Goal: Task Accomplishment & Management: Manage account settings

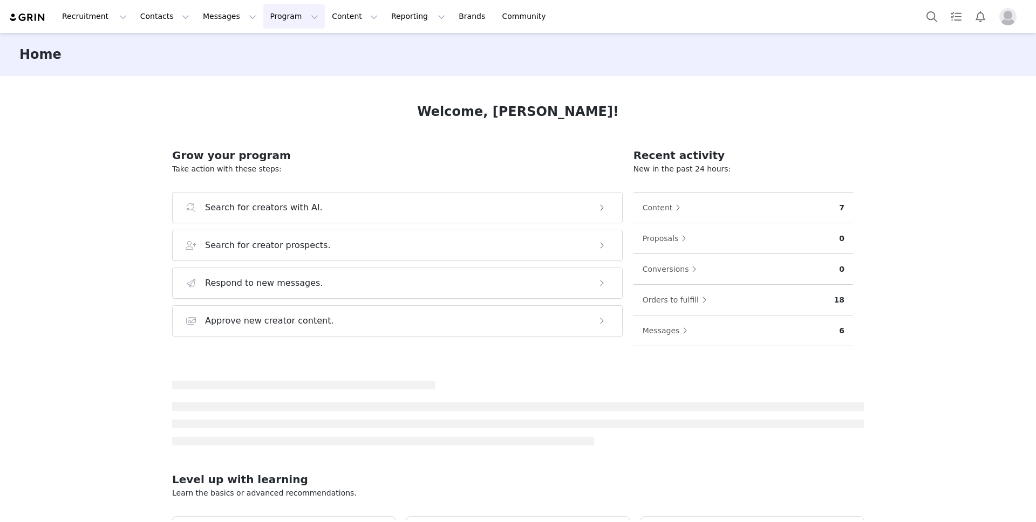
click at [281, 24] on button "Program Program" at bounding box center [293, 16] width 61 height 24
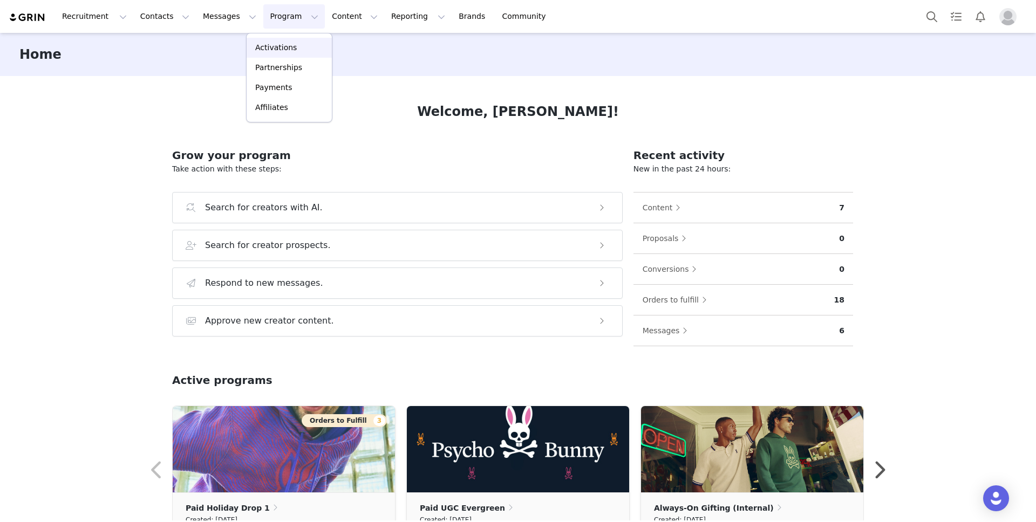
click at [281, 44] on p "Activations" at bounding box center [276, 47] width 42 height 11
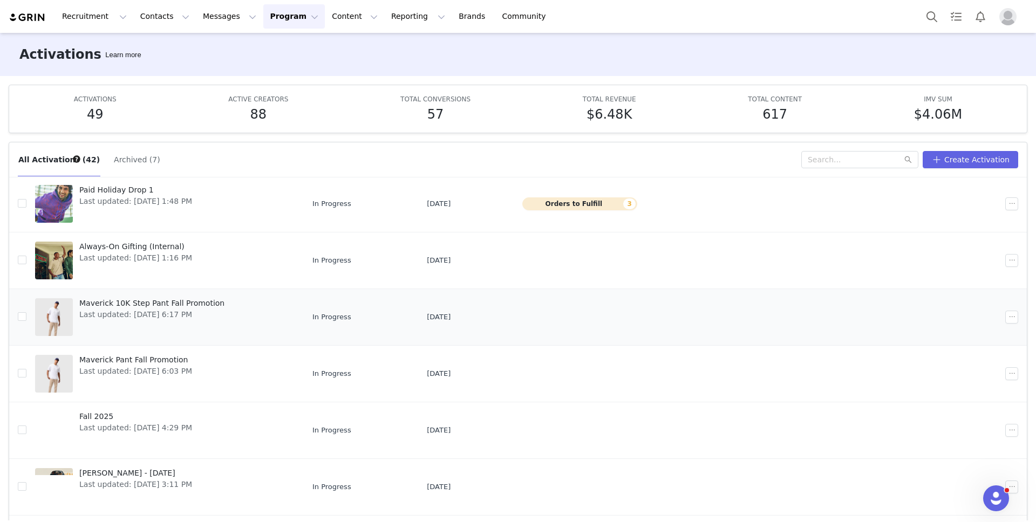
scroll to position [98, 0]
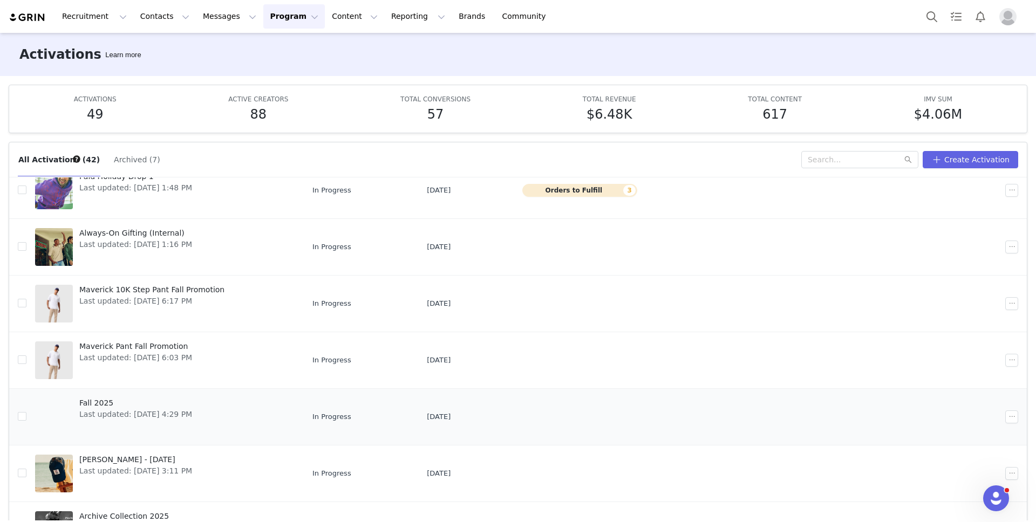
click at [95, 409] on span "Last updated: Sep 23, 2025 4:29 PM" at bounding box center [135, 414] width 113 height 11
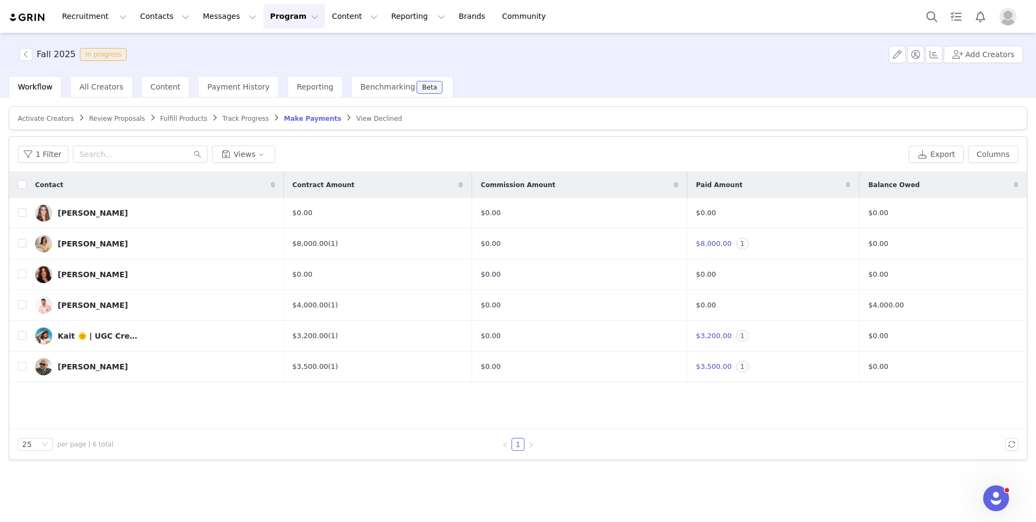
click at [55, 121] on span "Activate Creators" at bounding box center [46, 119] width 56 height 8
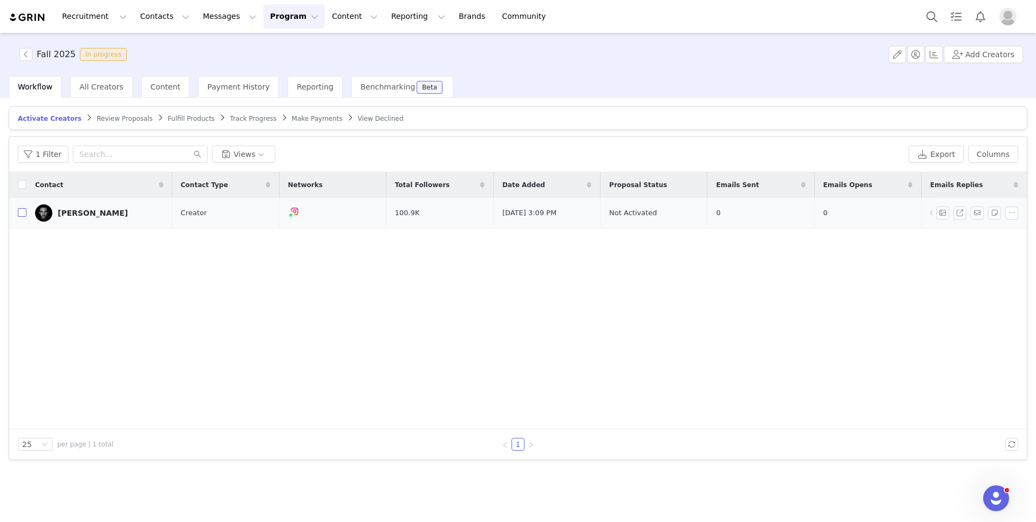
click at [24, 214] on input "checkbox" at bounding box center [22, 212] width 9 height 9
checkbox input "true"
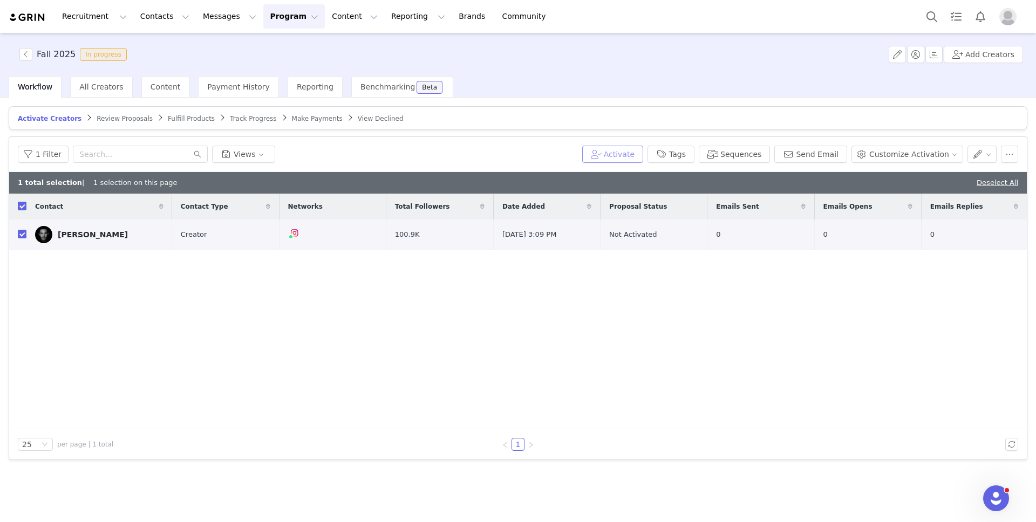
click at [640, 153] on button "Activate" at bounding box center [612, 154] width 61 height 17
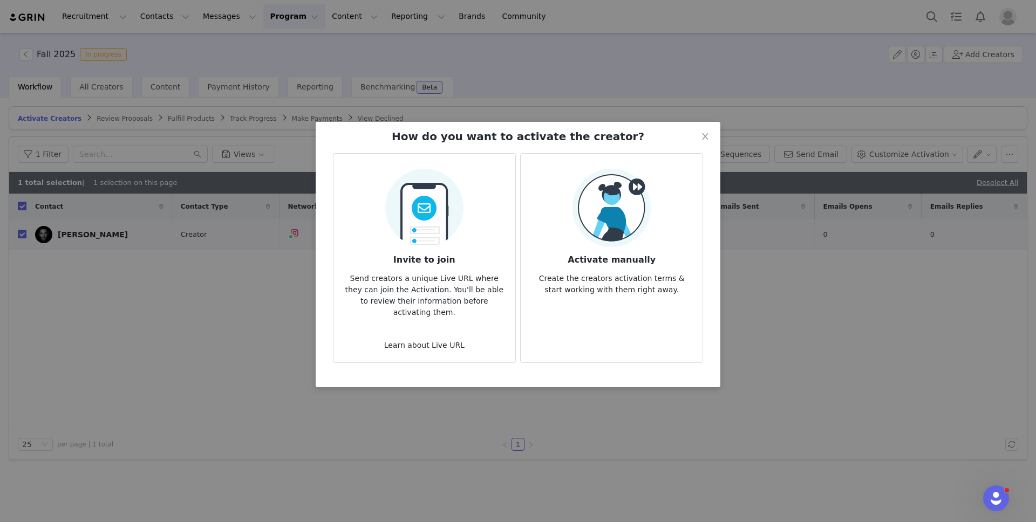
click at [581, 306] on article "Activate manually Create the creators activation terms & start working with the…" at bounding box center [611, 258] width 183 height 210
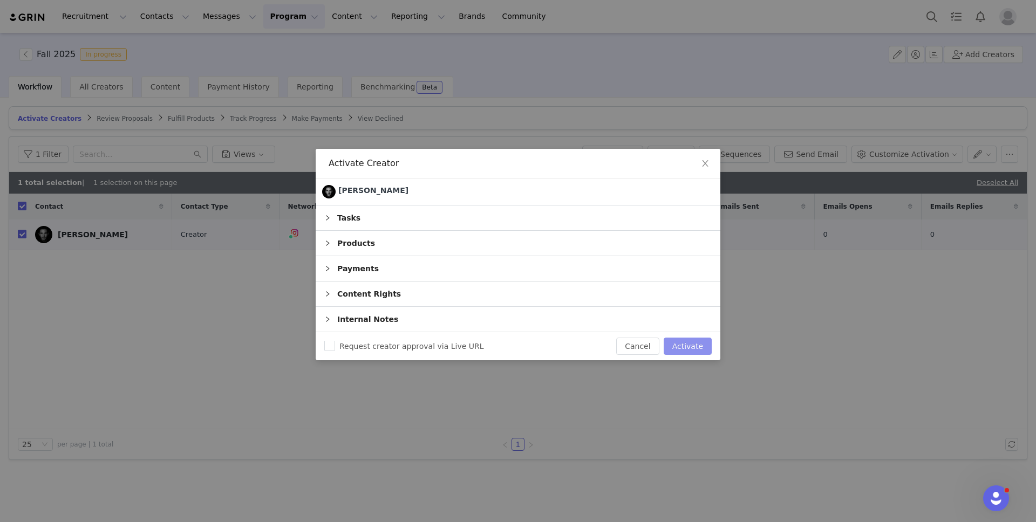
click at [696, 350] on button "Activate" at bounding box center [687, 346] width 48 height 17
checkbox input "false"
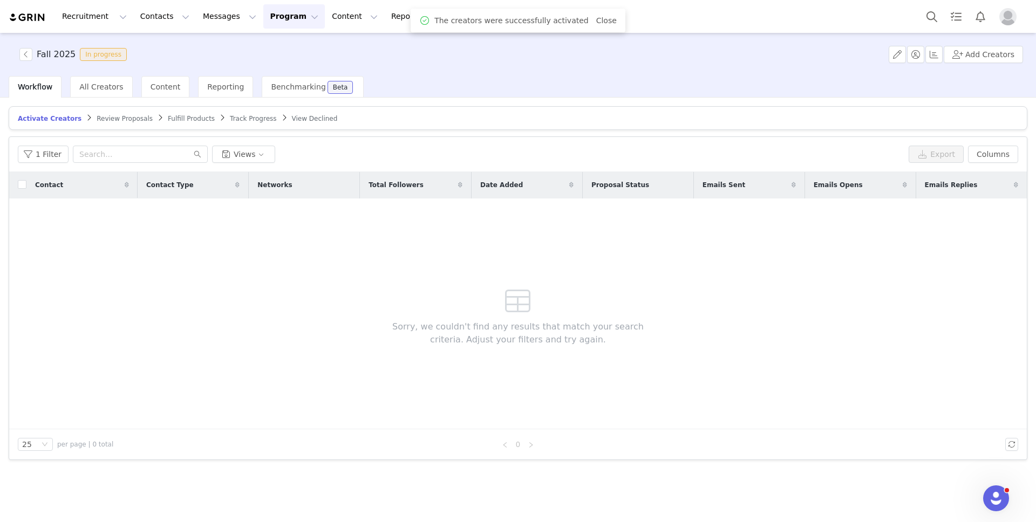
click at [248, 115] on span "Track Progress" at bounding box center [253, 119] width 46 height 8
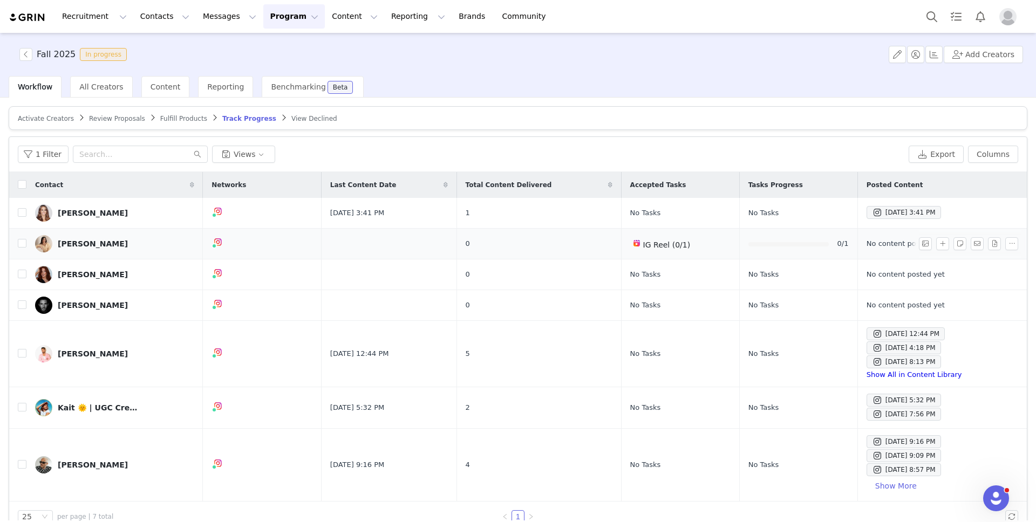
scroll to position [20, 0]
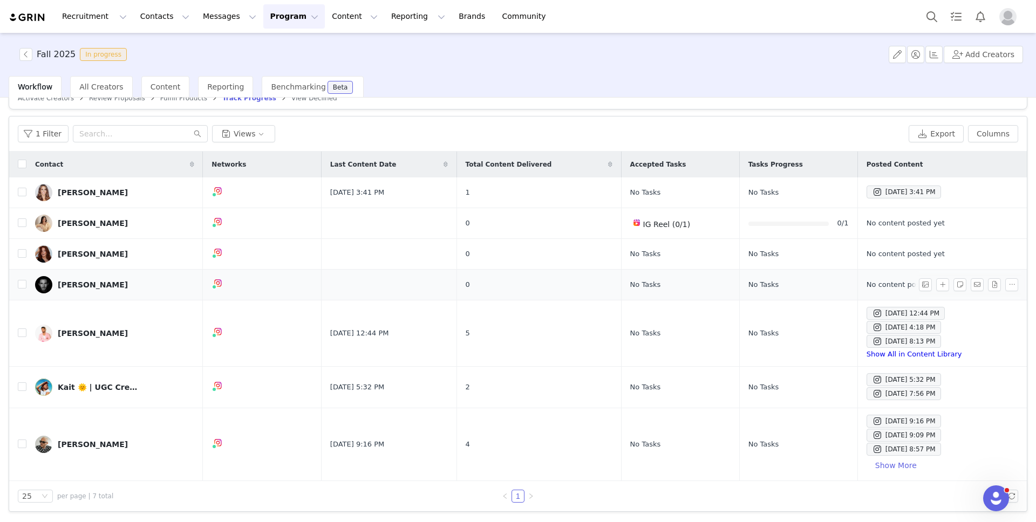
click at [95, 285] on div "Sean Palmieri" at bounding box center [93, 285] width 70 height 9
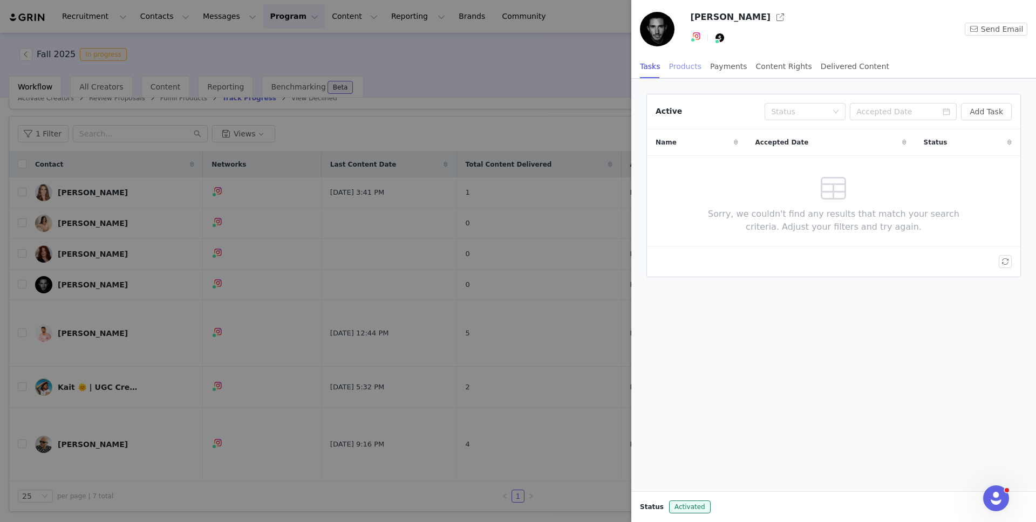
click at [692, 61] on div "Products" at bounding box center [685, 66] width 32 height 24
click at [728, 66] on div "Payments" at bounding box center [728, 66] width 37 height 24
click at [767, 67] on div "Content Rights" at bounding box center [784, 66] width 56 height 24
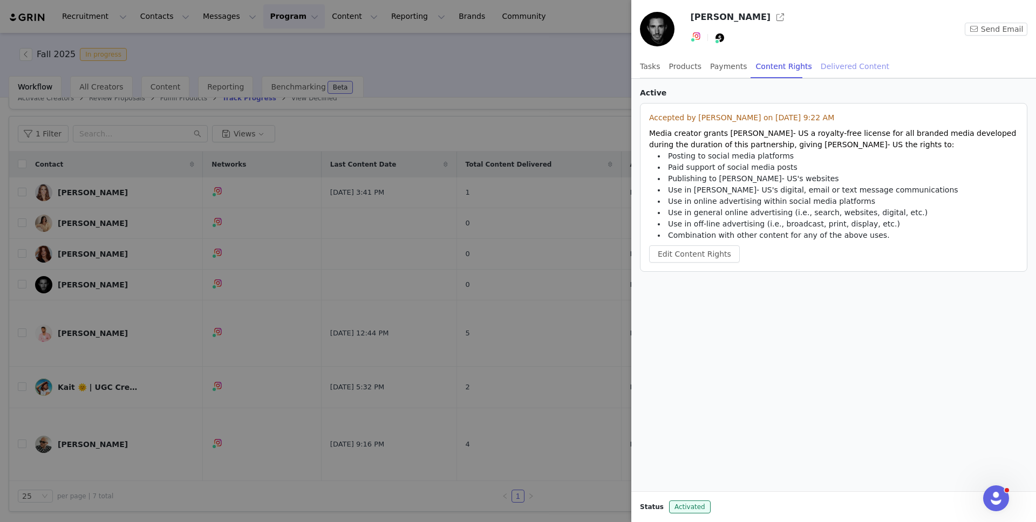
click at [836, 66] on div "Delivered Content" at bounding box center [854, 66] width 69 height 24
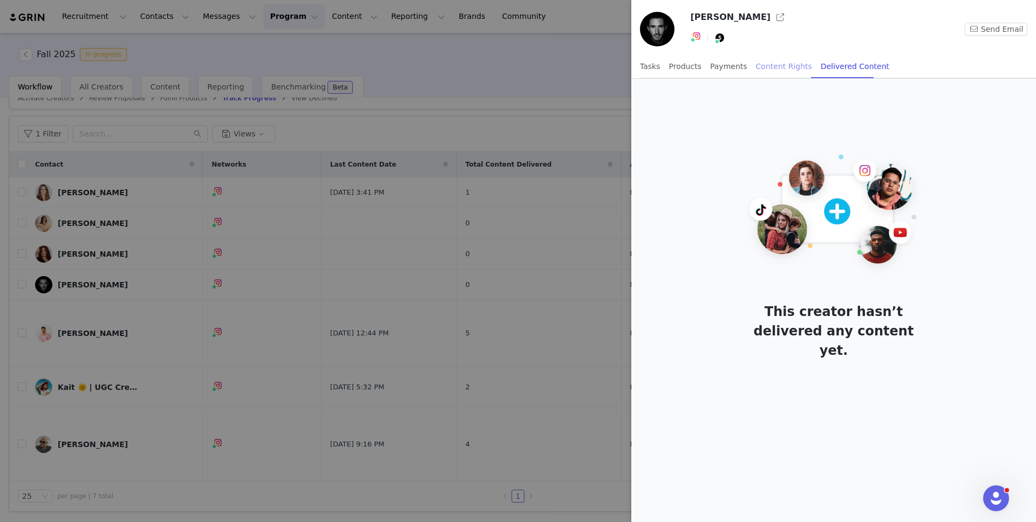
click at [783, 66] on div "Content Rights" at bounding box center [784, 66] width 56 height 24
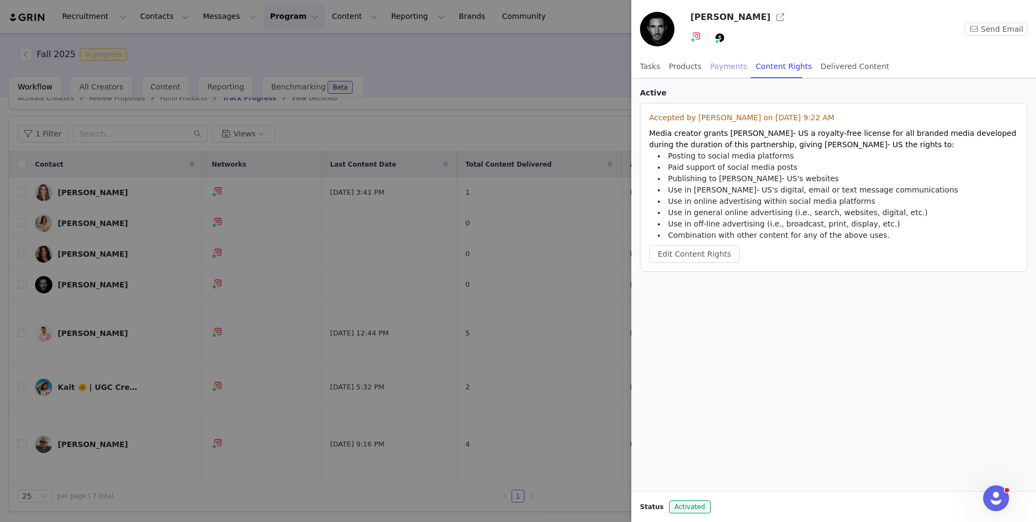
click at [723, 66] on div "Payments" at bounding box center [728, 66] width 37 height 24
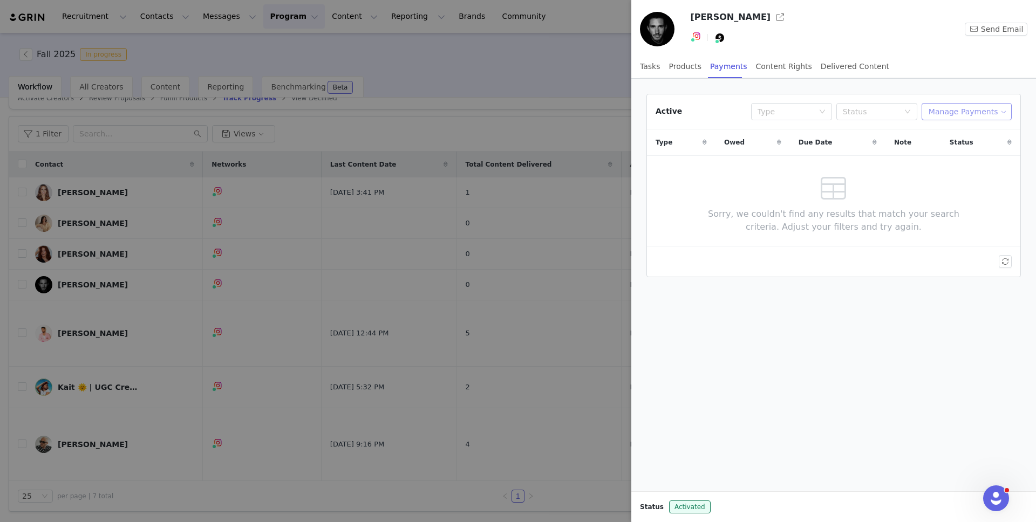
click at [947, 110] on button "Manage Payments" at bounding box center [966, 111] width 90 height 17
click at [962, 127] on span "Make Payments" at bounding box center [975, 133] width 59 height 12
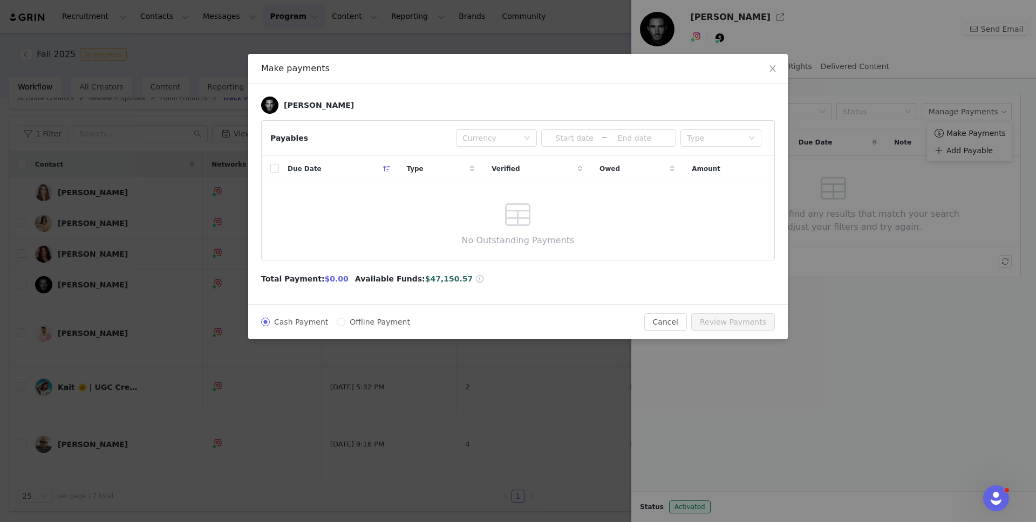
click at [841, 230] on div "Make payments Sean Palmieri Payables Currency ~ Type Due Date Type Verified Owe…" at bounding box center [518, 261] width 1036 height 522
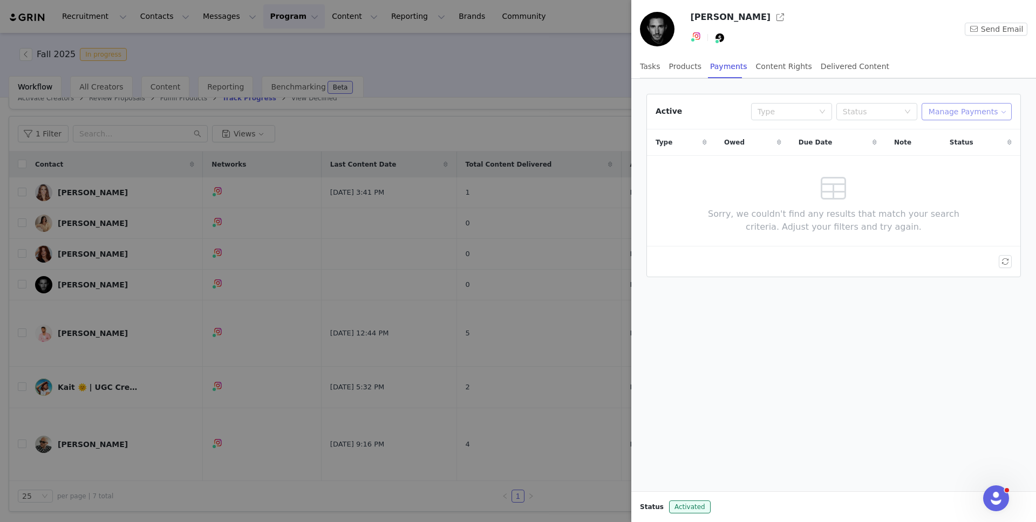
click at [949, 105] on button "Manage Payments" at bounding box center [966, 111] width 90 height 17
click at [949, 152] on span "Add Payable" at bounding box center [969, 151] width 46 height 12
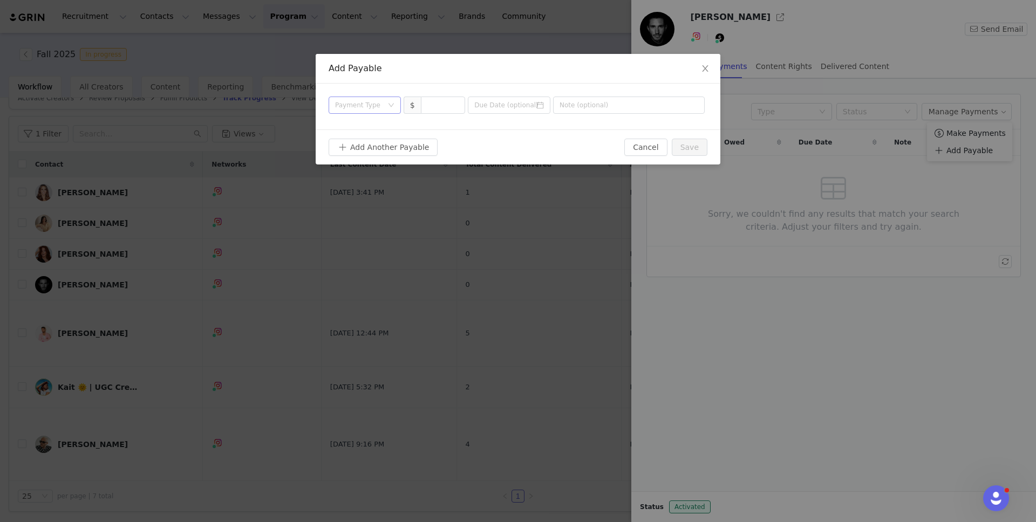
click at [356, 101] on div "Payment Type" at bounding box center [358, 105] width 47 height 11
click at [373, 195] on li "Contract" at bounding box center [365, 195] width 72 height 17
click at [449, 104] on input at bounding box center [443, 105] width 44 height 16
type input "7,500"
click at [497, 108] on input at bounding box center [509, 105] width 83 height 17
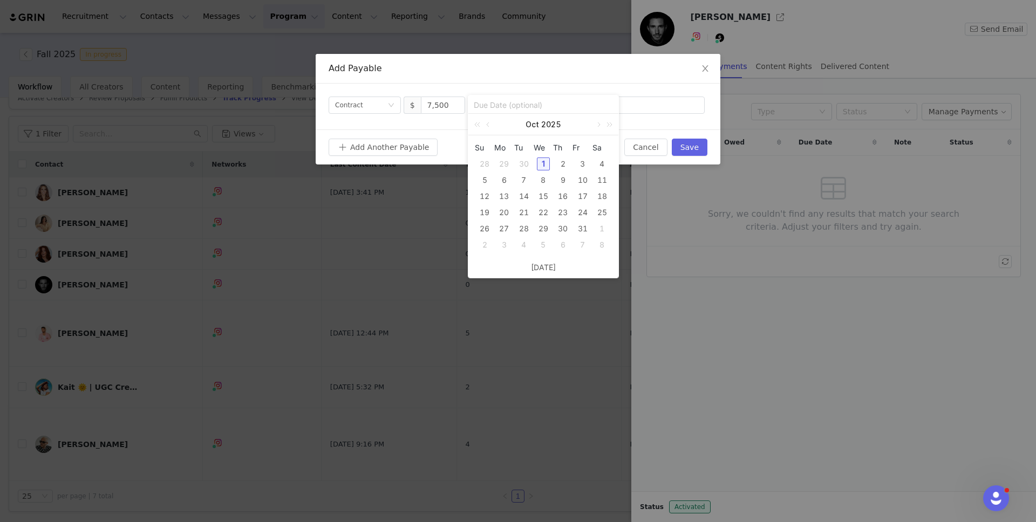
click at [544, 166] on div "1" at bounding box center [543, 164] width 13 height 13
type input "2025-10-01"
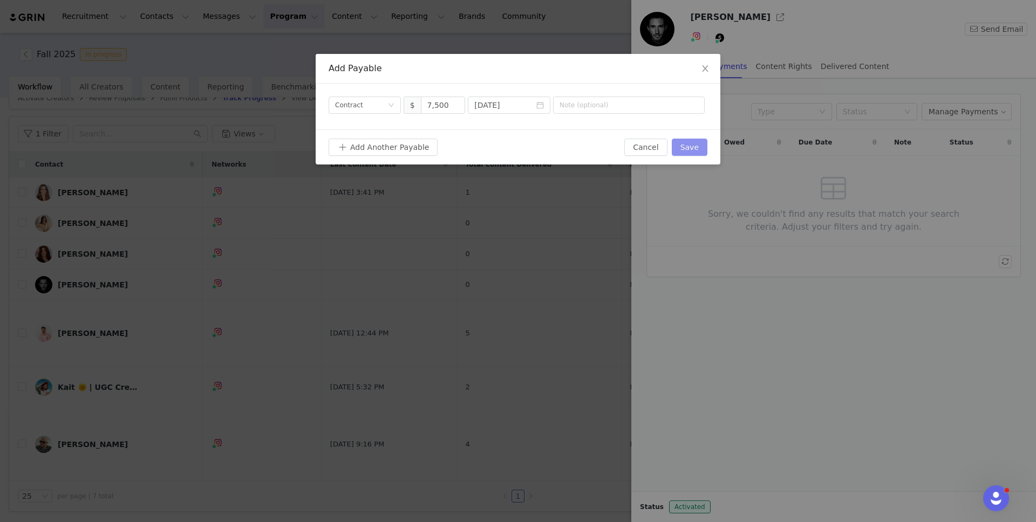
drag, startPoint x: 689, startPoint y: 150, endPoint x: 634, endPoint y: 78, distance: 90.4
click at [634, 78] on div "Add Payable Payment Type Contract $ 7,500 2025-10-01 Add Another Payable Cancel…" at bounding box center [518, 109] width 405 height 111
click at [630, 91] on div "Payment Type Contract $ 7,500 2025-10-01" at bounding box center [518, 107] width 405 height 46
click at [630, 101] on input "text" at bounding box center [629, 105] width 152 height 17
type input "IG Carousel"
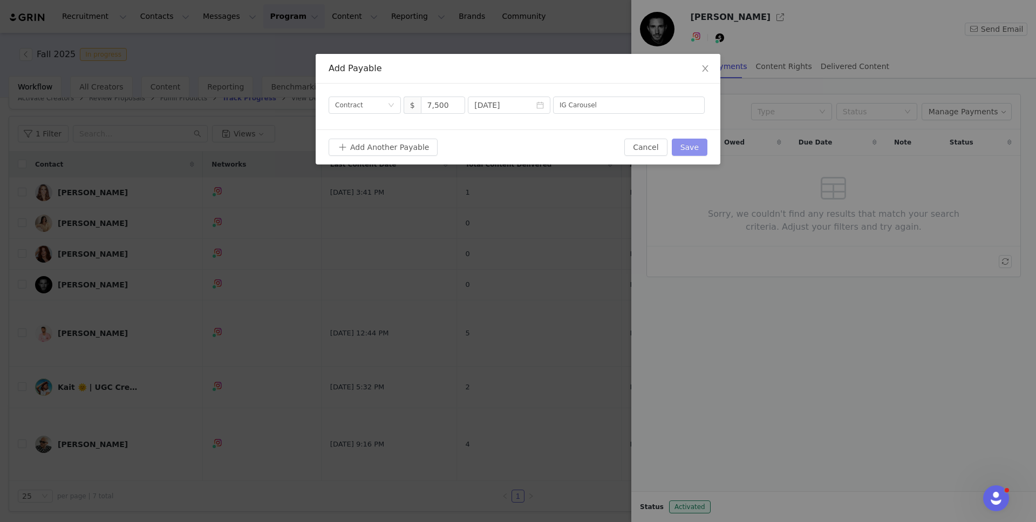
click at [691, 148] on button "Save" at bounding box center [690, 147] width 36 height 17
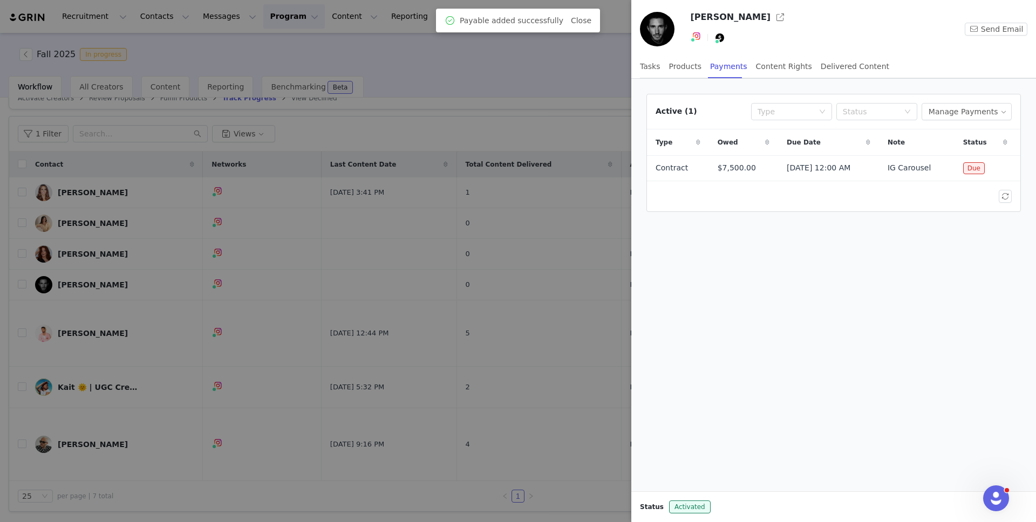
click at [578, 208] on div at bounding box center [518, 261] width 1036 height 522
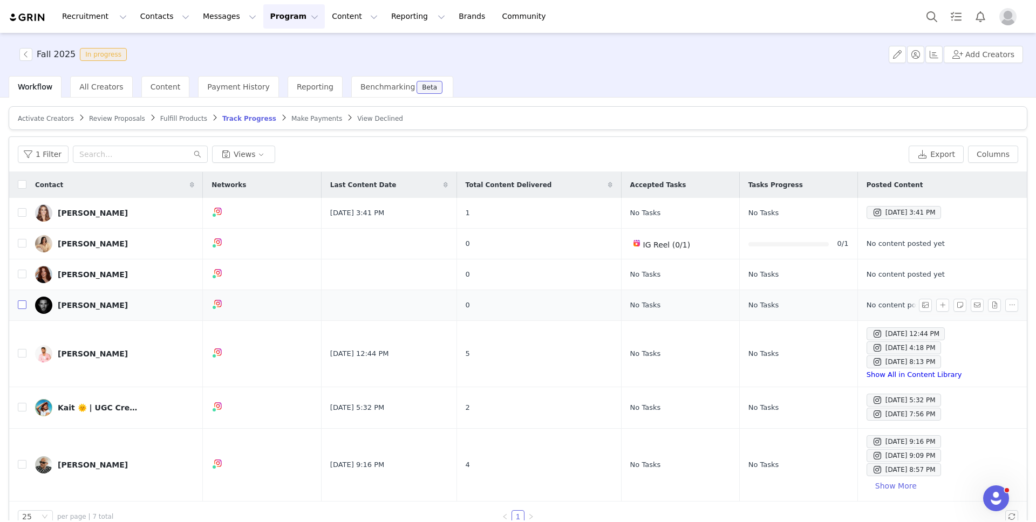
click at [18, 303] on input "checkbox" at bounding box center [22, 304] width 9 height 9
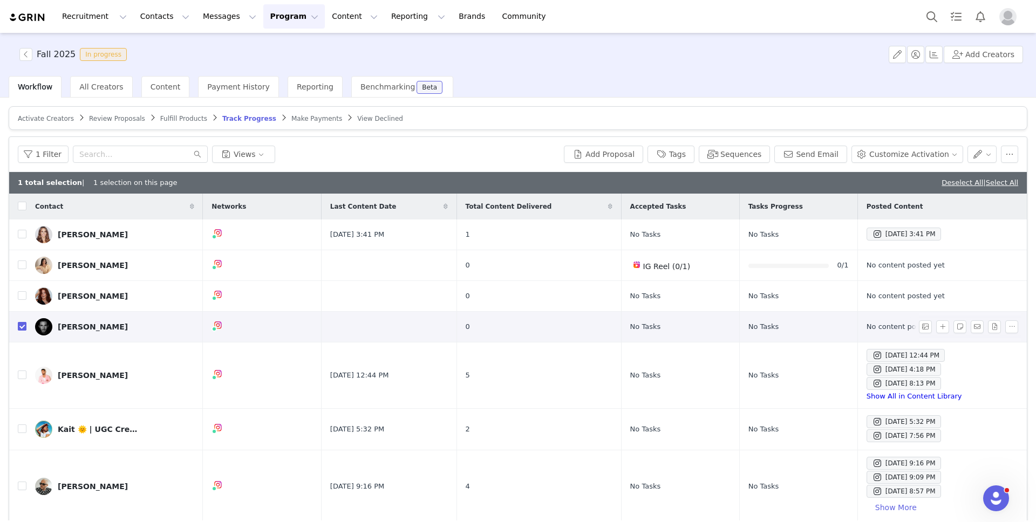
click at [23, 324] on input "checkbox" at bounding box center [22, 326] width 9 height 9
checkbox input "false"
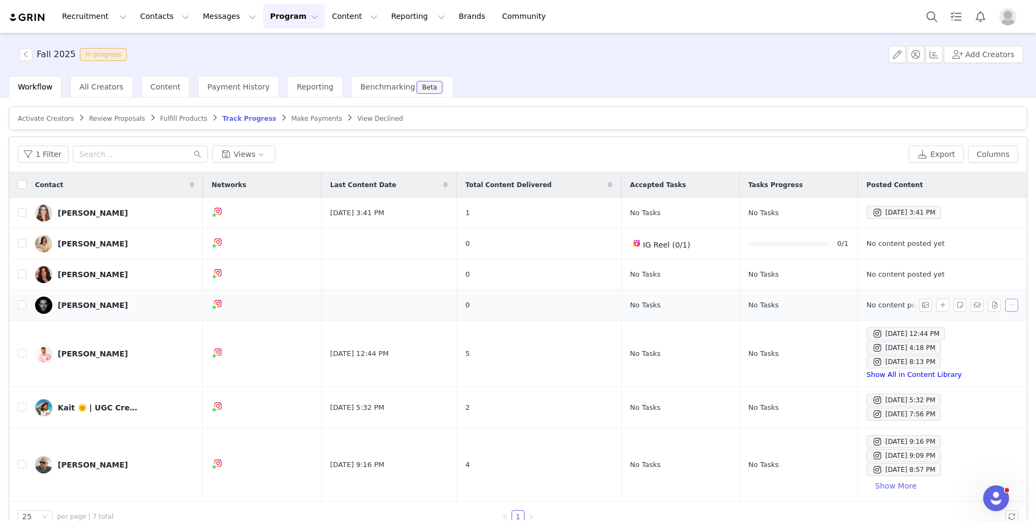
click at [1014, 306] on button "button" at bounding box center [1011, 305] width 13 height 13
click at [291, 119] on span "Make Payments" at bounding box center [316, 119] width 51 height 8
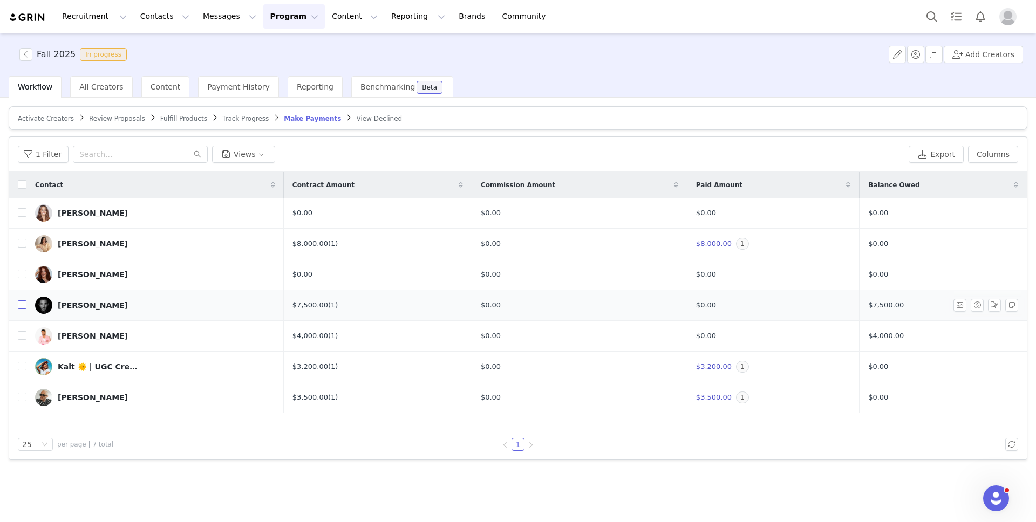
click at [23, 304] on input "checkbox" at bounding box center [22, 304] width 9 height 9
checkbox input "true"
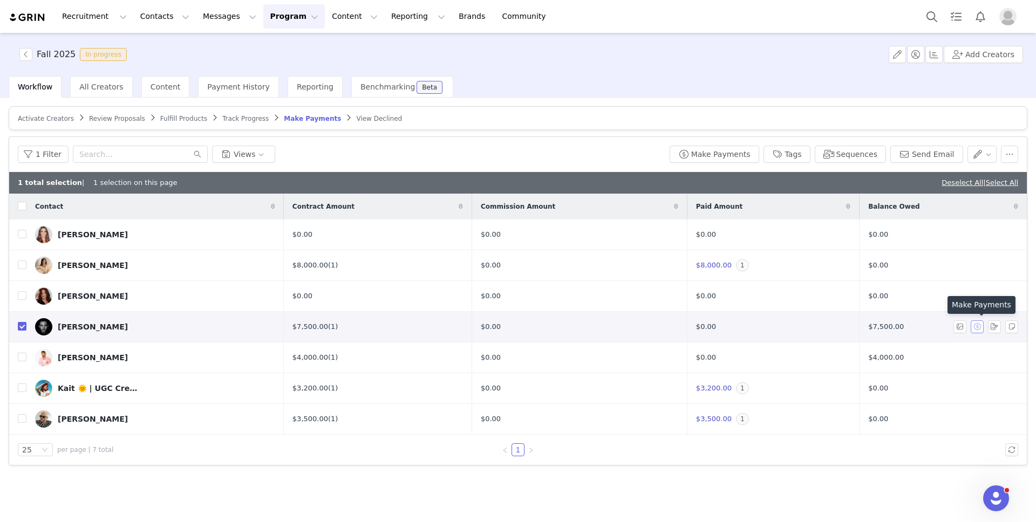
click at [976, 326] on button "button" at bounding box center [976, 326] width 13 height 13
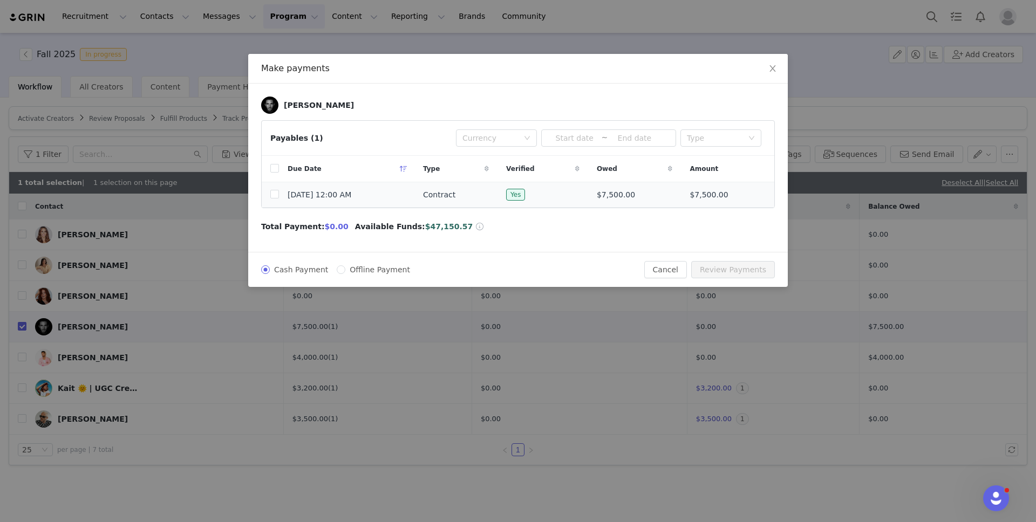
click at [269, 195] on td at bounding box center [270, 194] width 17 height 25
click at [273, 194] on input "checkbox" at bounding box center [274, 194] width 9 height 9
checkbox input "true"
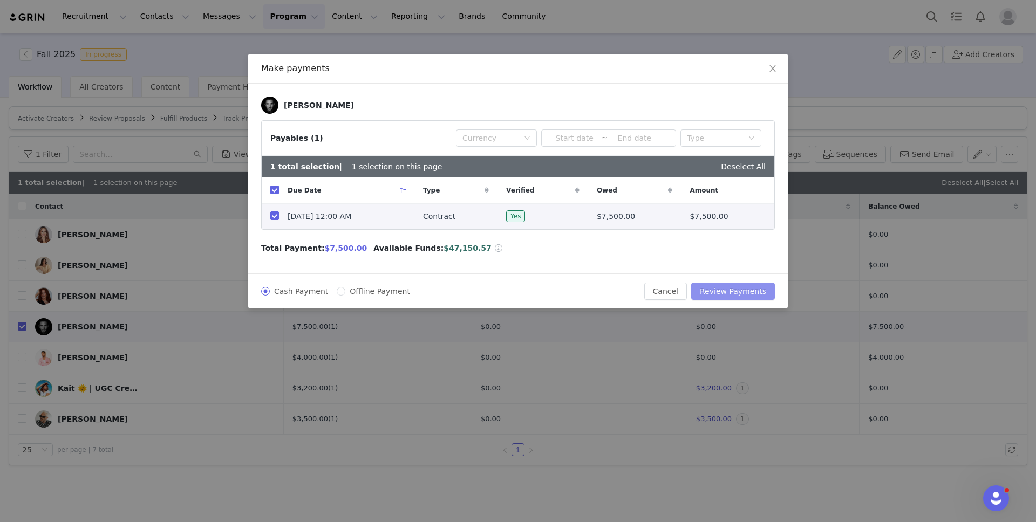
click at [750, 288] on button "Review Payments" at bounding box center [733, 291] width 84 height 17
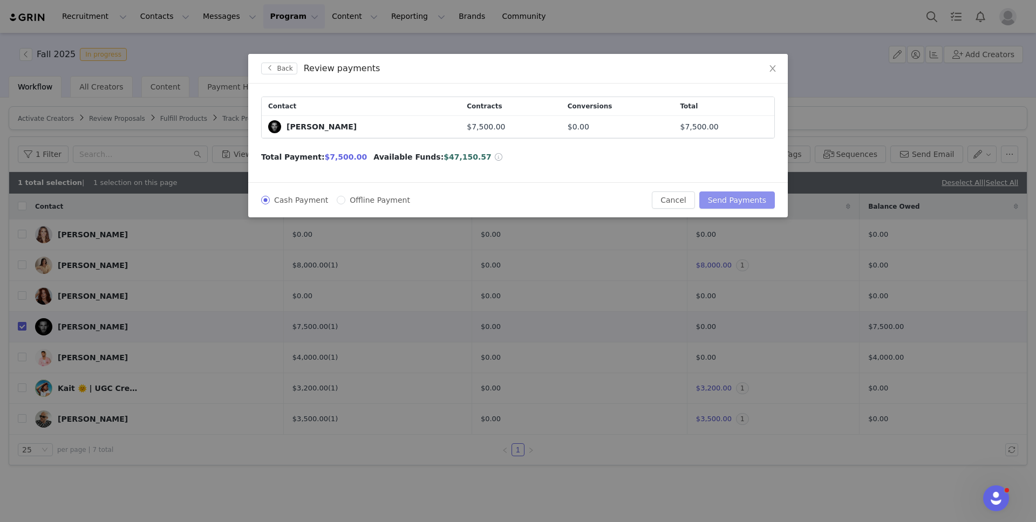
click at [727, 202] on button "Send Payments" at bounding box center [737, 199] width 76 height 17
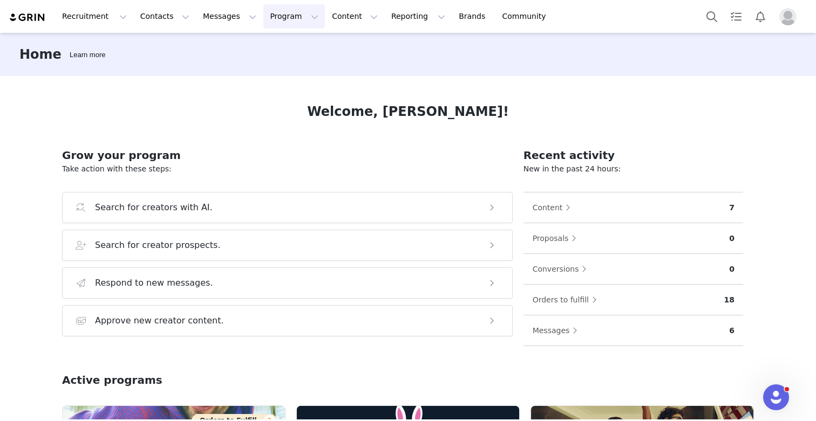
click at [263, 19] on button "Program Program" at bounding box center [293, 16] width 61 height 24
click at [252, 43] on link "Activations" at bounding box center [289, 48] width 85 height 20
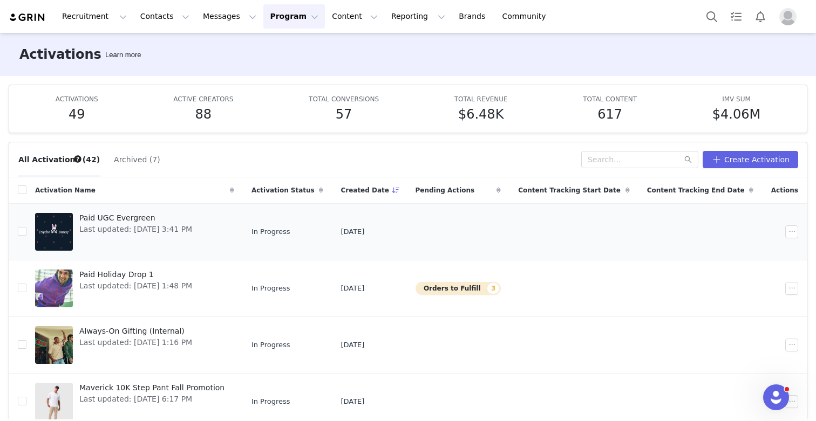
click at [108, 219] on span "Paid UGC Evergreen" at bounding box center [135, 218] width 113 height 11
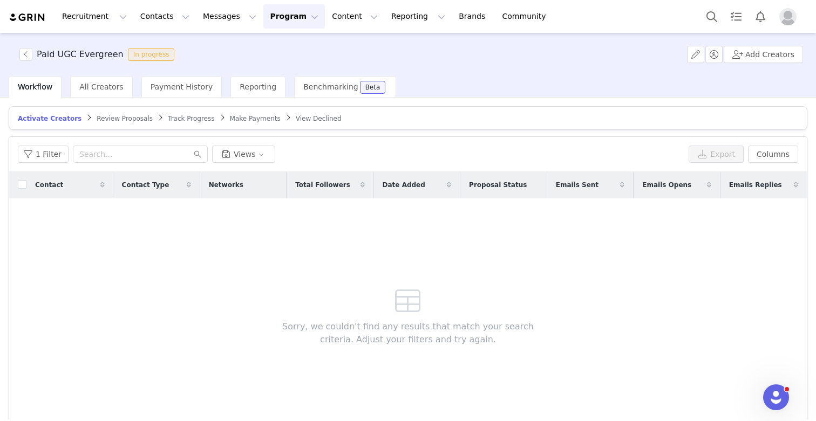
click at [120, 119] on span "Review Proposals" at bounding box center [125, 119] width 56 height 8
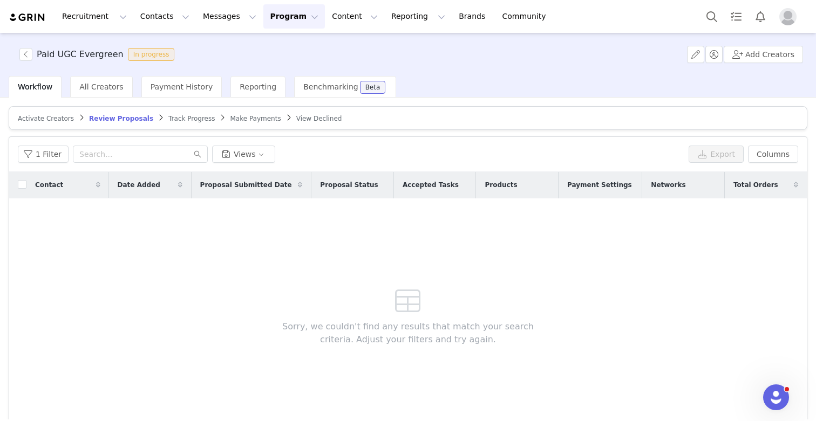
click at [178, 115] on span "Track Progress" at bounding box center [191, 119] width 46 height 8
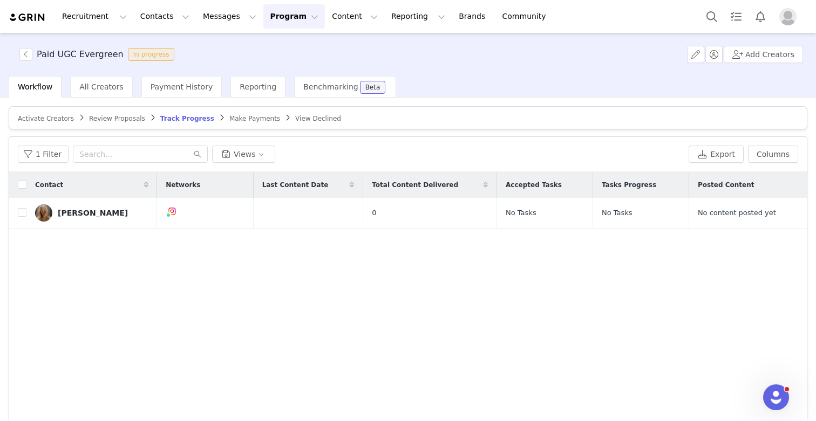
click at [240, 120] on span "Make Payments" at bounding box center [254, 119] width 51 height 8
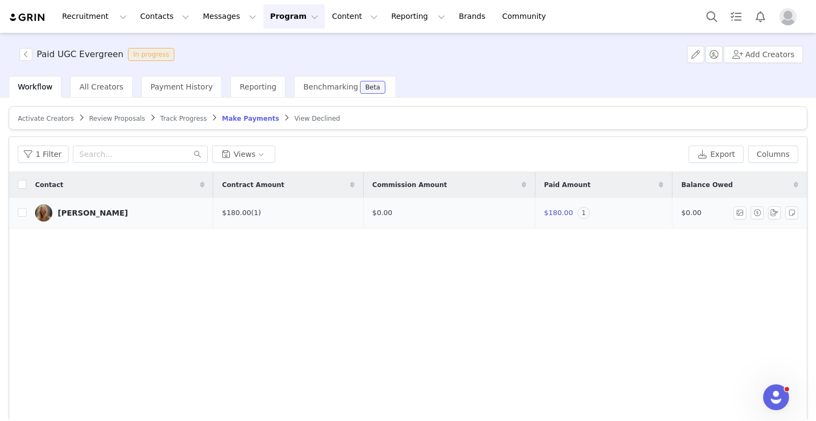
click at [27, 210] on td "Brenna Clarke" at bounding box center [119, 213] width 187 height 31
click at [21, 210] on input "checkbox" at bounding box center [22, 212] width 9 height 9
checkbox input "true"
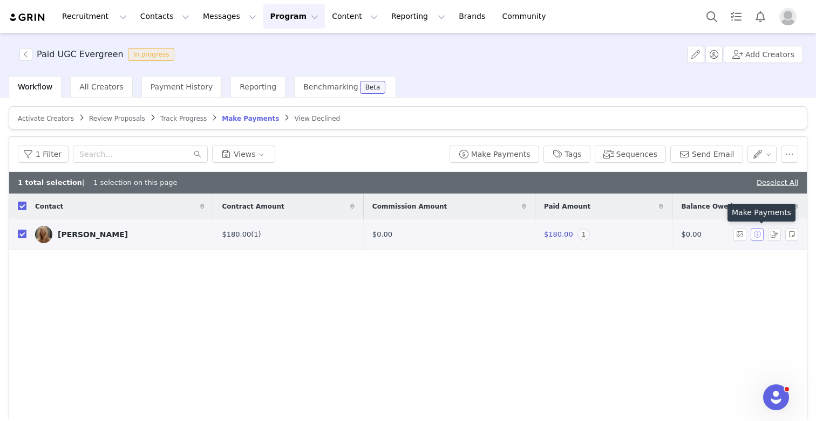
click at [754, 232] on button "button" at bounding box center [756, 234] width 13 height 13
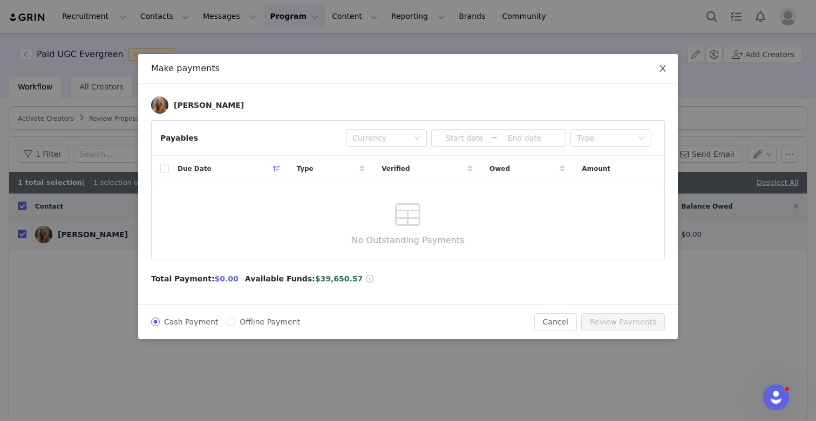
click at [658, 66] on icon "icon: close" at bounding box center [662, 68] width 9 height 9
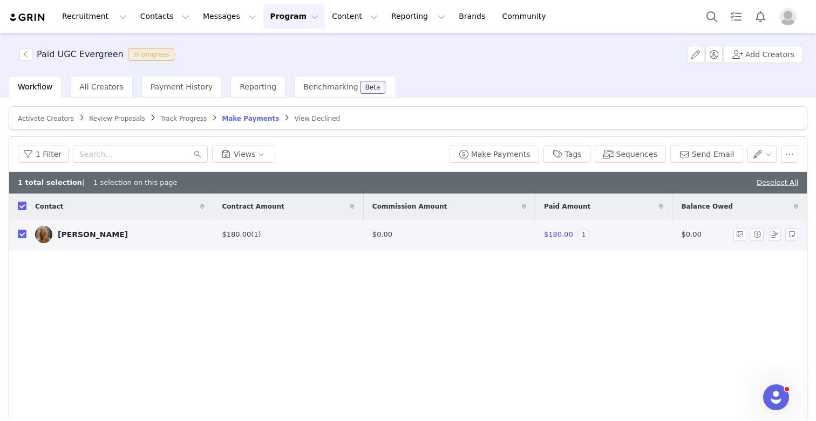
click at [77, 234] on div "Brenna Clarke" at bounding box center [93, 234] width 70 height 9
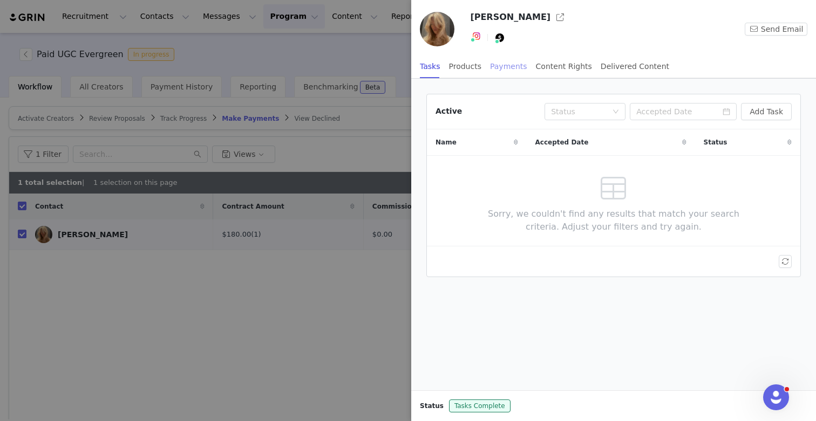
click at [502, 66] on div "Payments" at bounding box center [508, 66] width 37 height 24
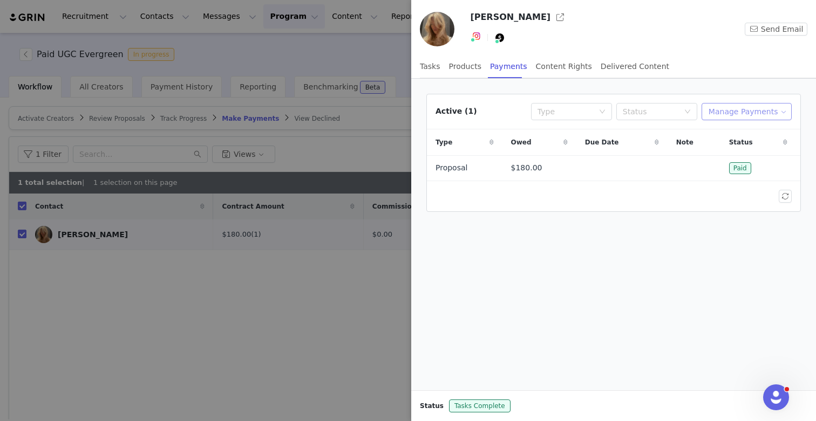
click at [758, 109] on button "Manage Payments" at bounding box center [746, 111] width 90 height 17
click at [758, 135] on span "Make Payments" at bounding box center [755, 133] width 59 height 12
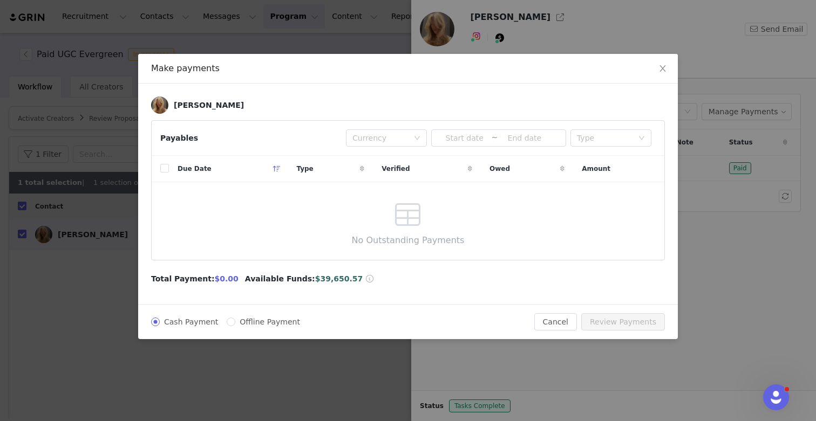
click at [704, 234] on div "Make payments Brenna Clarke Payables Currency ~ Type Due Date Type Verified Owe…" at bounding box center [408, 210] width 816 height 421
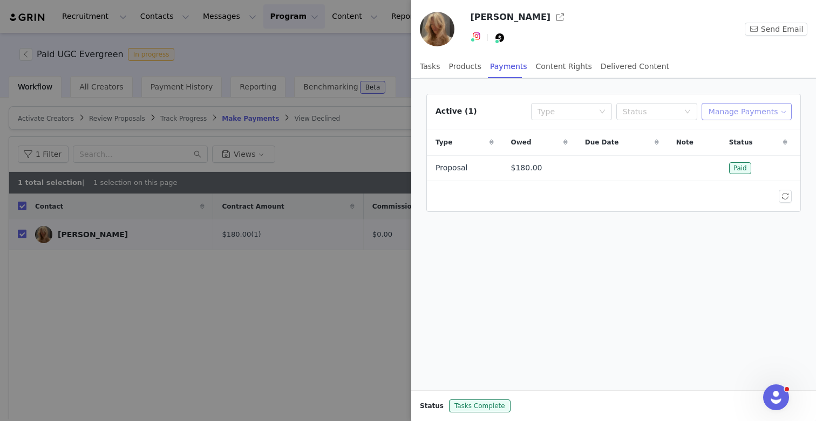
click at [742, 112] on button "Manage Payments" at bounding box center [746, 111] width 90 height 17
click at [743, 151] on span "Add Payable" at bounding box center [749, 151] width 46 height 12
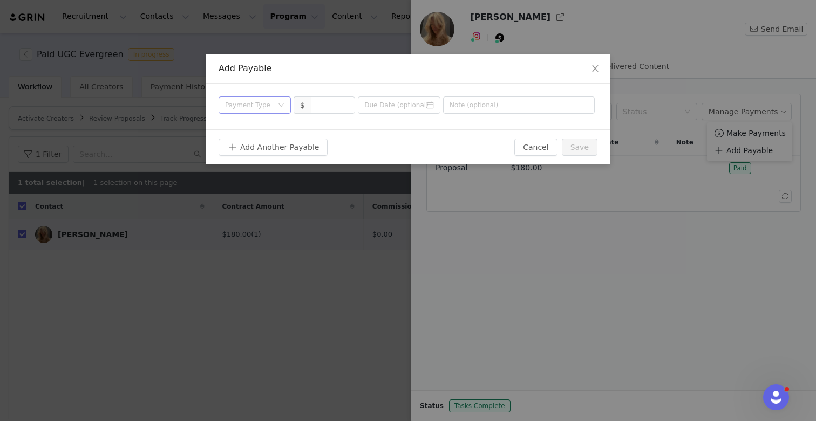
click at [270, 108] on div "Payment Type" at bounding box center [248, 105] width 47 height 11
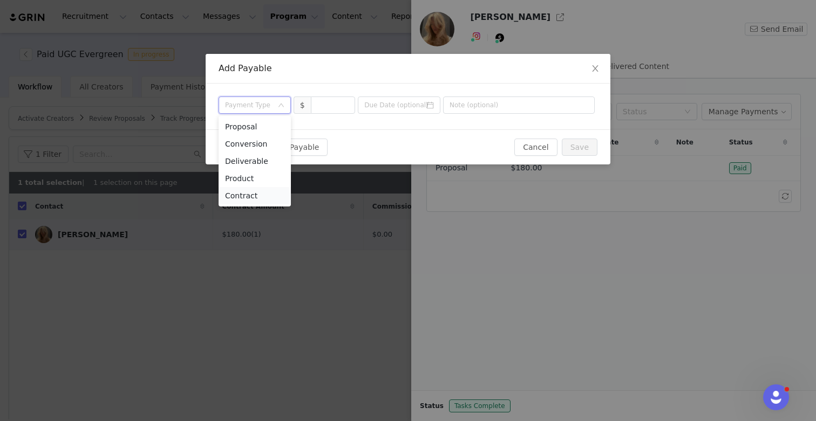
click at [269, 195] on li "Contract" at bounding box center [254, 195] width 72 height 17
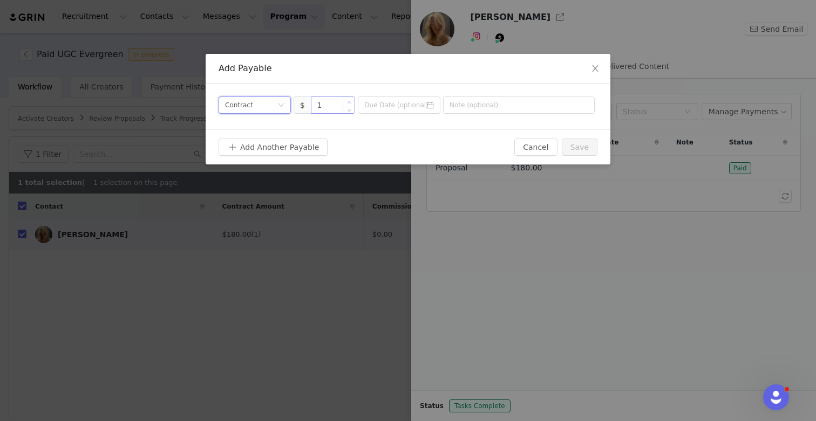
click at [353, 100] on span "Increase Value" at bounding box center [348, 102] width 11 height 10
type input "1"
type input "15"
click at [492, 108] on input "text" at bounding box center [519, 105] width 152 height 17
click at [418, 105] on input at bounding box center [399, 105] width 83 height 17
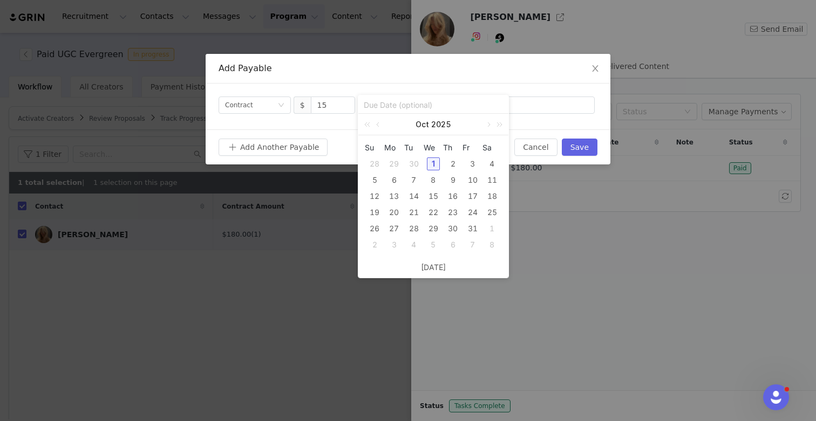
click at [418, 105] on input at bounding box center [433, 105] width 139 height 12
click at [445, 86] on div "Payment Type Contract $ 15" at bounding box center [408, 107] width 405 height 46
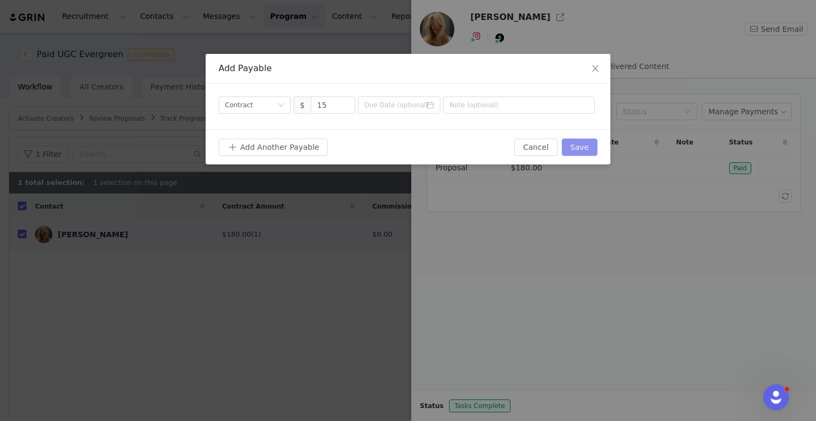
click at [574, 145] on button "Save" at bounding box center [580, 147] width 36 height 17
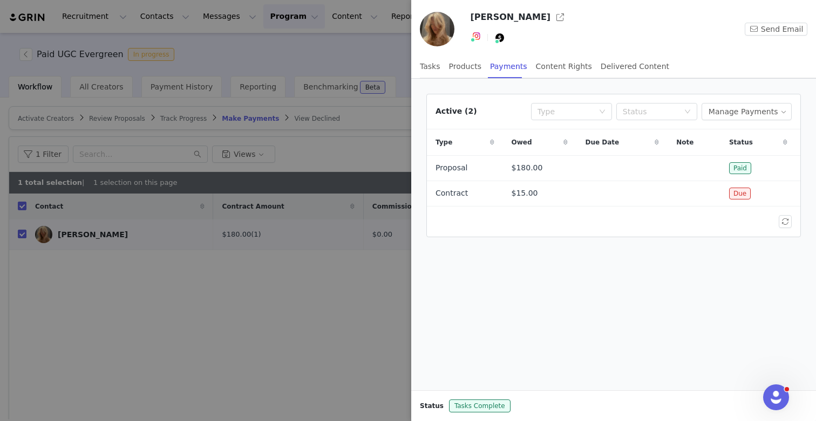
click at [381, 253] on div at bounding box center [408, 210] width 816 height 421
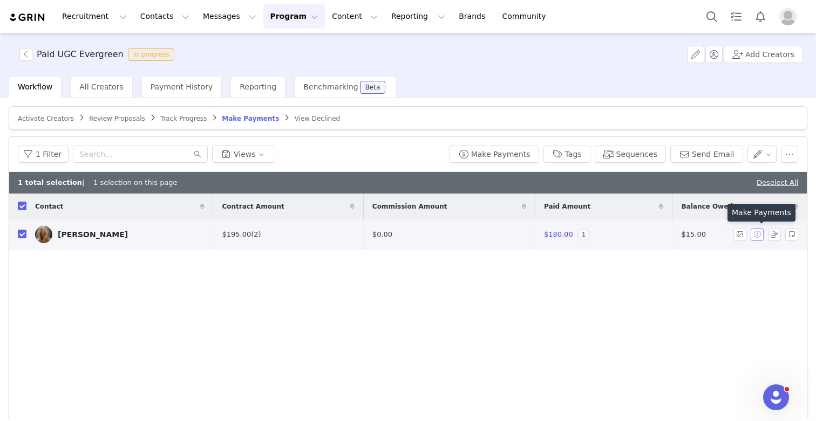
click at [759, 233] on button "button" at bounding box center [756, 234] width 13 height 13
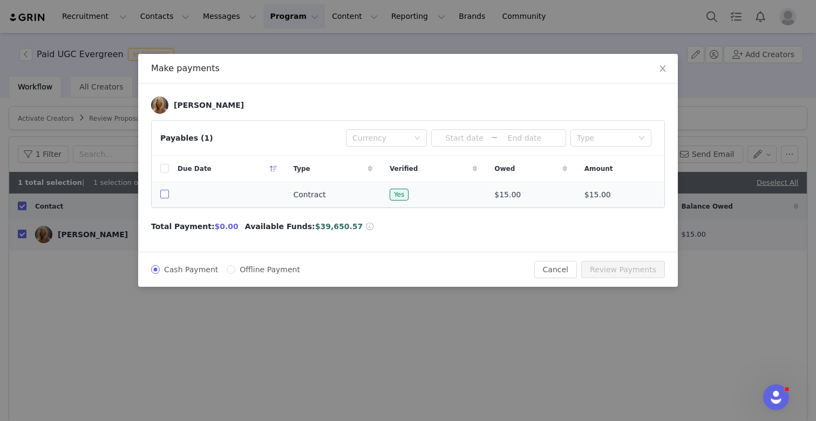
click at [164, 191] on input "checkbox" at bounding box center [164, 194] width 9 height 9
checkbox input "true"
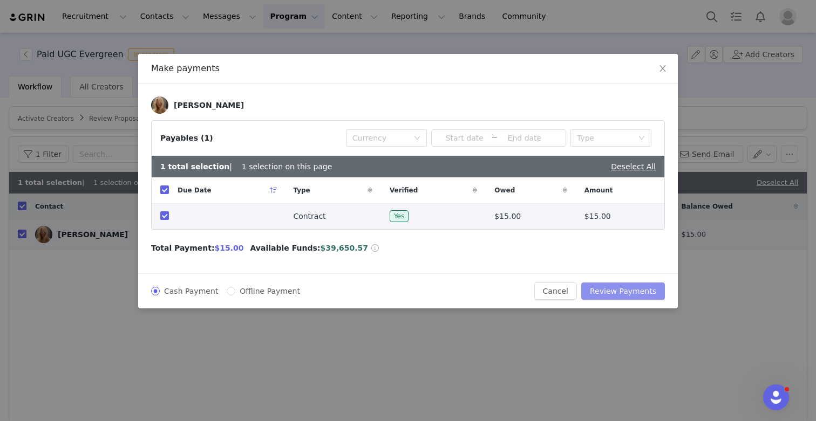
click at [620, 290] on button "Review Payments" at bounding box center [623, 291] width 84 height 17
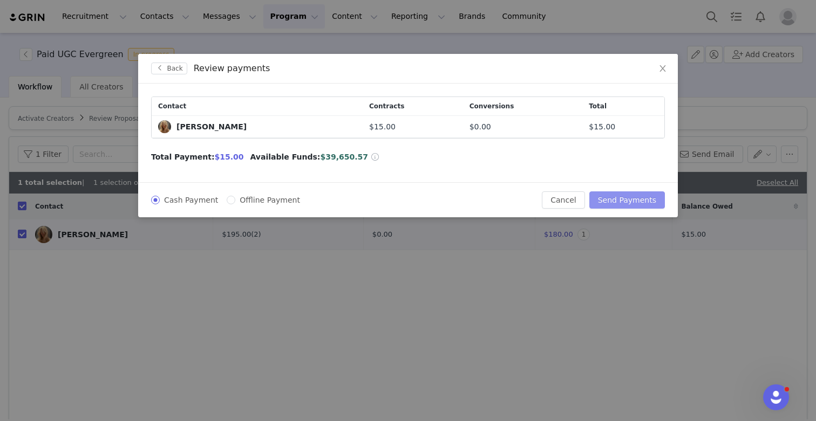
click at [624, 195] on button "Send Payments" at bounding box center [627, 199] width 76 height 17
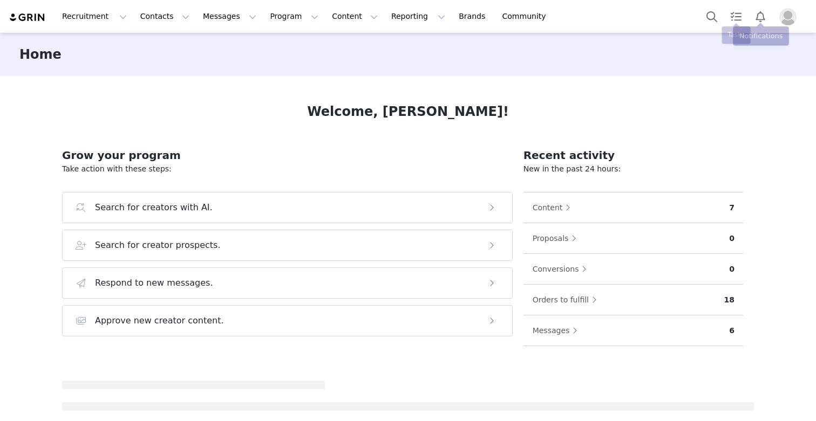
click at [784, 19] on img "Profile" at bounding box center [787, 16] width 17 height 17
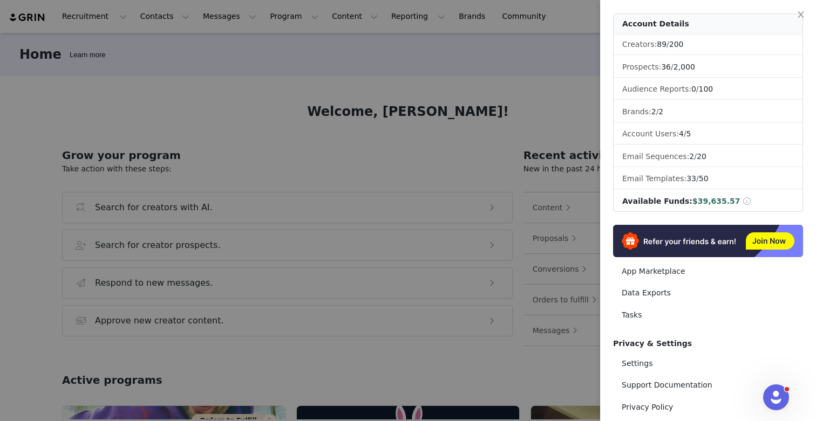
scroll to position [70, 0]
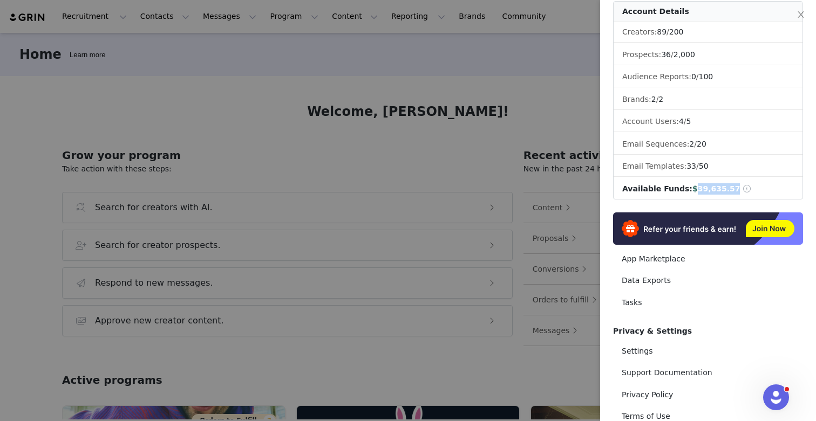
drag, startPoint x: 689, startPoint y: 189, endPoint x: 744, endPoint y: 194, distance: 55.3
click at [744, 194] on li "Available Funds: $39,635.57" at bounding box center [707, 189] width 189 height 20
